Goal: Task Accomplishment & Management: Use online tool/utility

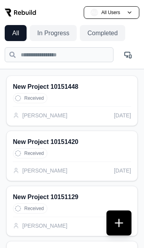
click at [42, 40] on button "In Progress" at bounding box center [53, 33] width 47 height 16
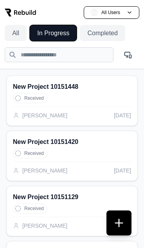
click at [95, 31] on button "Completed" at bounding box center [102, 33] width 45 height 16
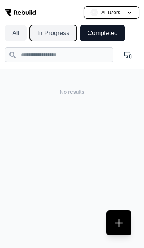
click at [49, 34] on button "In Progress" at bounding box center [53, 33] width 47 height 16
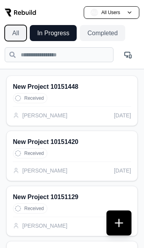
click at [16, 38] on button "All" at bounding box center [16, 33] width 22 height 16
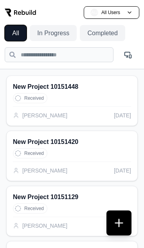
click at [49, 36] on button "In Progress" at bounding box center [53, 33] width 47 height 16
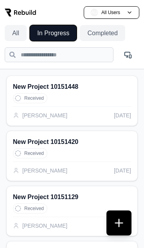
click at [88, 34] on button "Completed" at bounding box center [102, 33] width 45 height 16
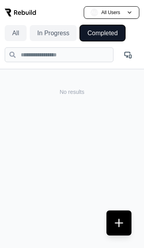
click at [66, 35] on button "In Progress" at bounding box center [53, 33] width 47 height 16
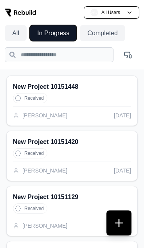
click at [14, 37] on button "All" at bounding box center [16, 33] width 22 height 16
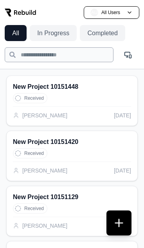
click at [55, 58] on input "text" at bounding box center [59, 54] width 109 height 15
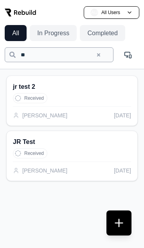
type input "*"
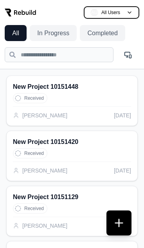
click at [105, 6] on button "AU All Users" at bounding box center [112, 12] width 56 height 13
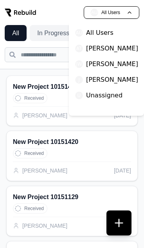
click at [115, 51] on p "[PERSON_NAME]" at bounding box center [112, 48] width 52 height 9
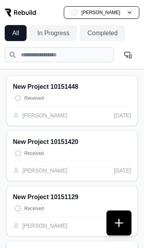
click at [84, 99] on div "Received" at bounding box center [72, 98] width 118 height 10
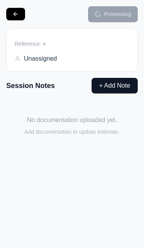
type input "**********"
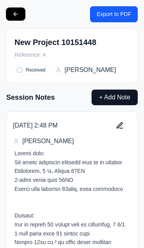
click at [15, 14] on button at bounding box center [15, 14] width 19 height 13
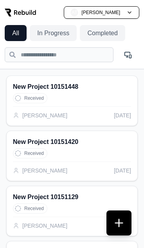
click at [121, 232] on button at bounding box center [118, 223] width 25 height 25
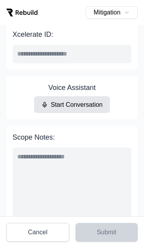
scroll to position [60, 0]
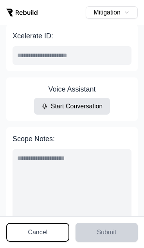
click at [45, 235] on button "Cancel" at bounding box center [37, 232] width 63 height 19
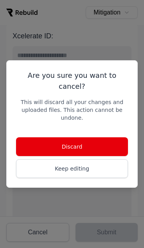
click at [85, 143] on button "Discard" at bounding box center [72, 146] width 112 height 19
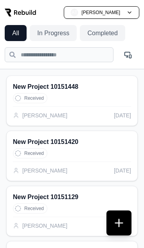
click at [99, 85] on h2 "New Project 10151448" at bounding box center [72, 86] width 118 height 9
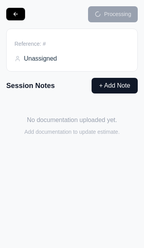
type input "**********"
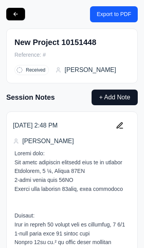
scroll to position [0, 0]
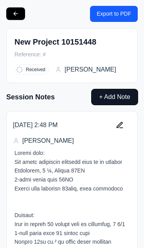
click at [103, 99] on button "+ Add Note" at bounding box center [115, 97] width 46 height 16
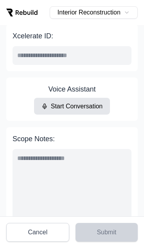
click at [29, 241] on button "Cancel" at bounding box center [37, 232] width 63 height 19
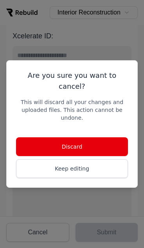
click at [92, 139] on button "Discard" at bounding box center [72, 146] width 112 height 19
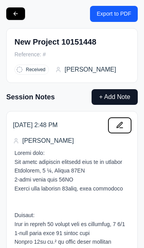
click at [121, 124] on icon at bounding box center [119, 125] width 5 height 5
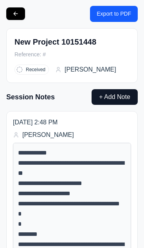
click at [77, 100] on div "Session Notes + Add Note" at bounding box center [72, 97] width 132 height 16
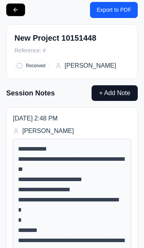
scroll to position [0, 0]
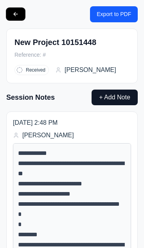
click at [15, 16] on button at bounding box center [15, 14] width 19 height 13
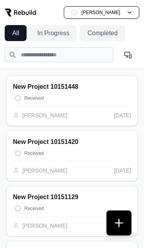
click at [111, 93] on div "Received" at bounding box center [72, 98] width 118 height 10
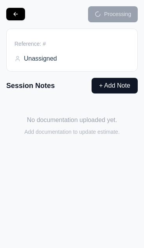
type input "**********"
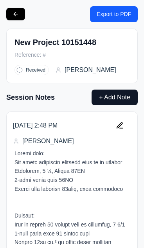
click at [116, 16] on button "Export to PDF" at bounding box center [114, 14] width 48 height 16
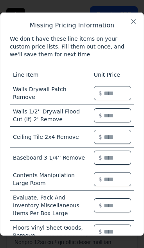
click at [135, 22] on button "Close" at bounding box center [134, 22] width 8 height 8
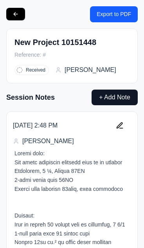
click at [13, 13] on button at bounding box center [15, 14] width 19 height 13
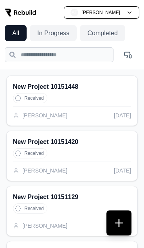
click at [120, 225] on button at bounding box center [118, 223] width 25 height 25
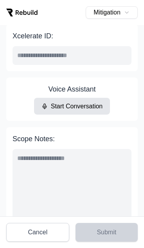
click at [119, 14] on button "Mitigation" at bounding box center [112, 12] width 52 height 13
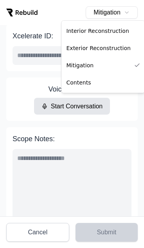
click at [26, 96] on div "Voice Assistant Start Conversation" at bounding box center [72, 99] width 119 height 31
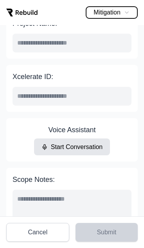
scroll to position [24, 0]
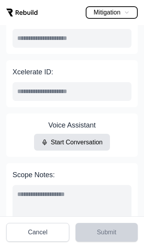
click at [123, 12] on button "Mitigation" at bounding box center [112, 12] width 52 height 13
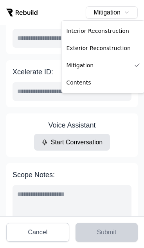
click at [80, 13] on div "Mitigation" at bounding box center [72, 12] width 132 height 13
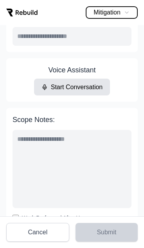
scroll to position [88, 0]
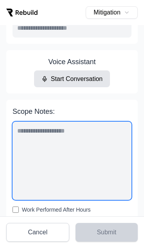
click at [53, 134] on textarea "Scope Notes:" at bounding box center [72, 161] width 119 height 78
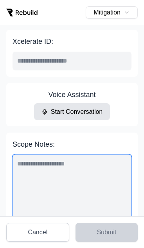
scroll to position [71, 0]
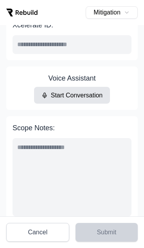
click at [131, 97] on div "Voice Assistant Start Conversation" at bounding box center [72, 88] width 119 height 31
click at [69, 97] on button "Start Conversation" at bounding box center [72, 95] width 76 height 17
click at [88, 96] on button "Pause Conversation" at bounding box center [72, 95] width 81 height 17
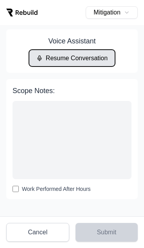
scroll to position [116, 0]
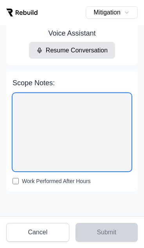
click at [56, 131] on textarea "Scope Notes:" at bounding box center [72, 132] width 119 height 78
click at [36, 108] on textarea "Scope Notes:" at bounding box center [72, 132] width 119 height 78
click at [36, 130] on textarea "Scope Notes:" at bounding box center [72, 132] width 119 height 78
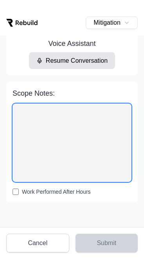
scroll to position [119, 0]
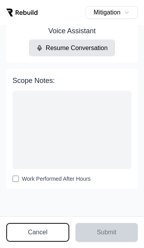
click at [40, 236] on button "Cancel" at bounding box center [37, 232] width 63 height 19
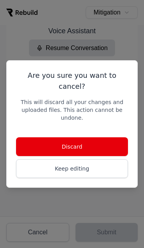
click at [80, 144] on button "Discard" at bounding box center [72, 146] width 112 height 19
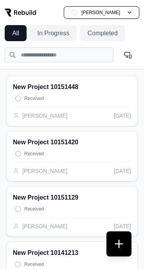
scroll to position [98, 0]
